Goal: Task Accomplishment & Management: Use online tool/utility

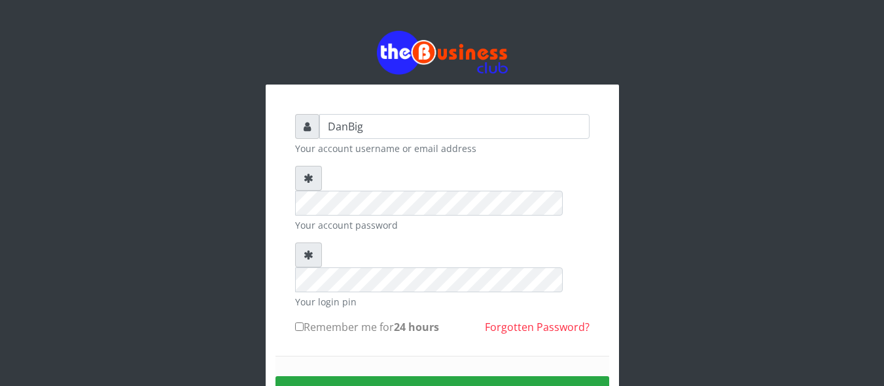
type input "DanBig"
click at [410, 160] on form "DanBig Your account username or email address Your account password Your login …" at bounding box center [442, 287] width 295 height 347
click at [409, 376] on button "Sign in" at bounding box center [443, 392] width 334 height 33
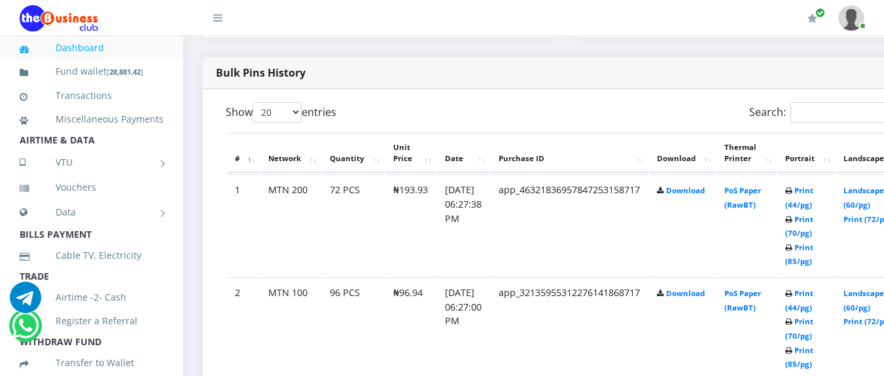
scroll to position [655, 0]
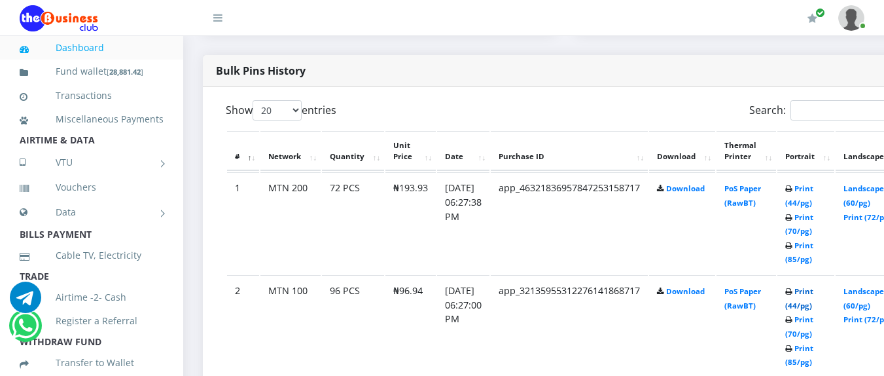
click at [814, 308] on link "Print (44/pg)" at bounding box center [800, 298] width 28 height 24
click at [814, 206] on link "Print (44/pg)" at bounding box center [800, 195] width 28 height 24
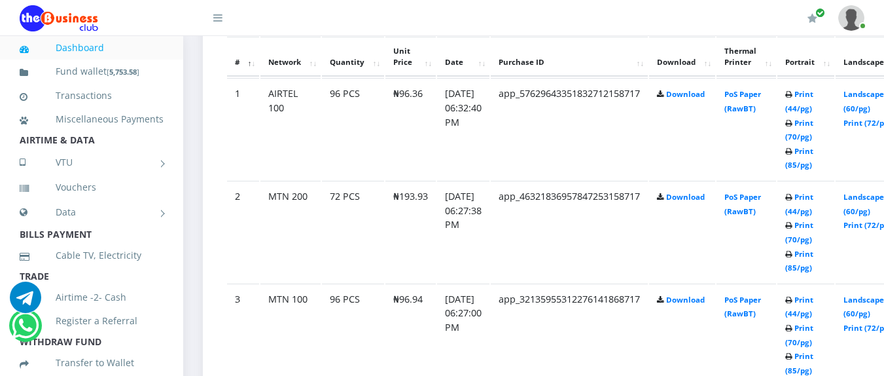
scroll to position [744, 0]
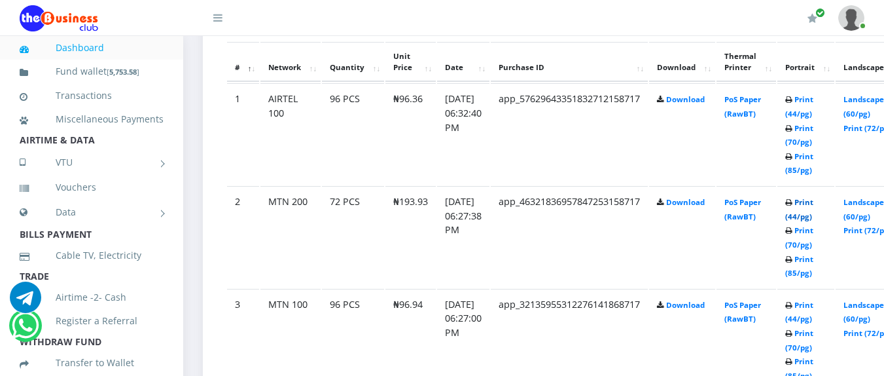
click at [814, 219] on link "Print (44/pg)" at bounding box center [800, 209] width 28 height 24
click at [814, 221] on link "Print (44/pg)" at bounding box center [800, 209] width 28 height 24
click at [814, 117] on link "Print (44/pg)" at bounding box center [800, 106] width 28 height 24
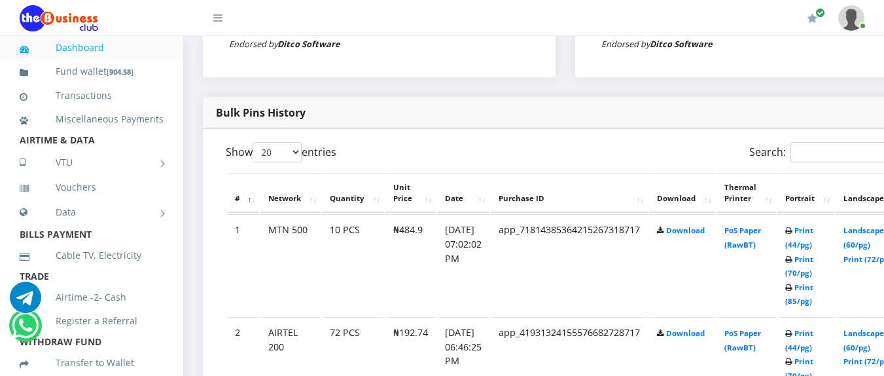
scroll to position [681, 0]
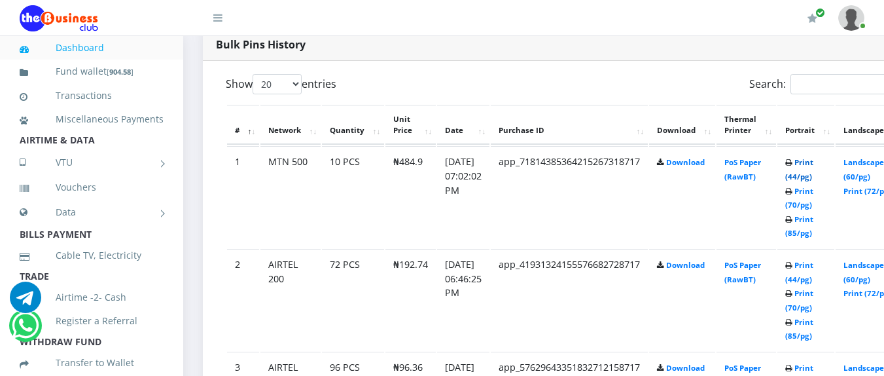
click at [814, 174] on link "Print (44/pg)" at bounding box center [800, 169] width 28 height 24
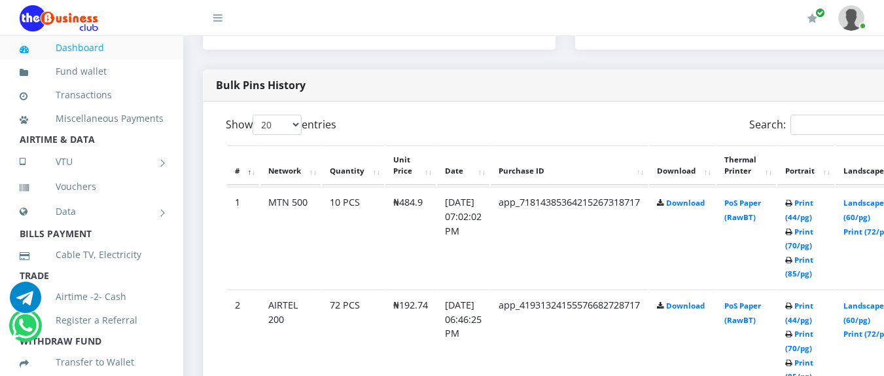
scroll to position [611, 0]
